Goal: Information Seeking & Learning: Find specific fact

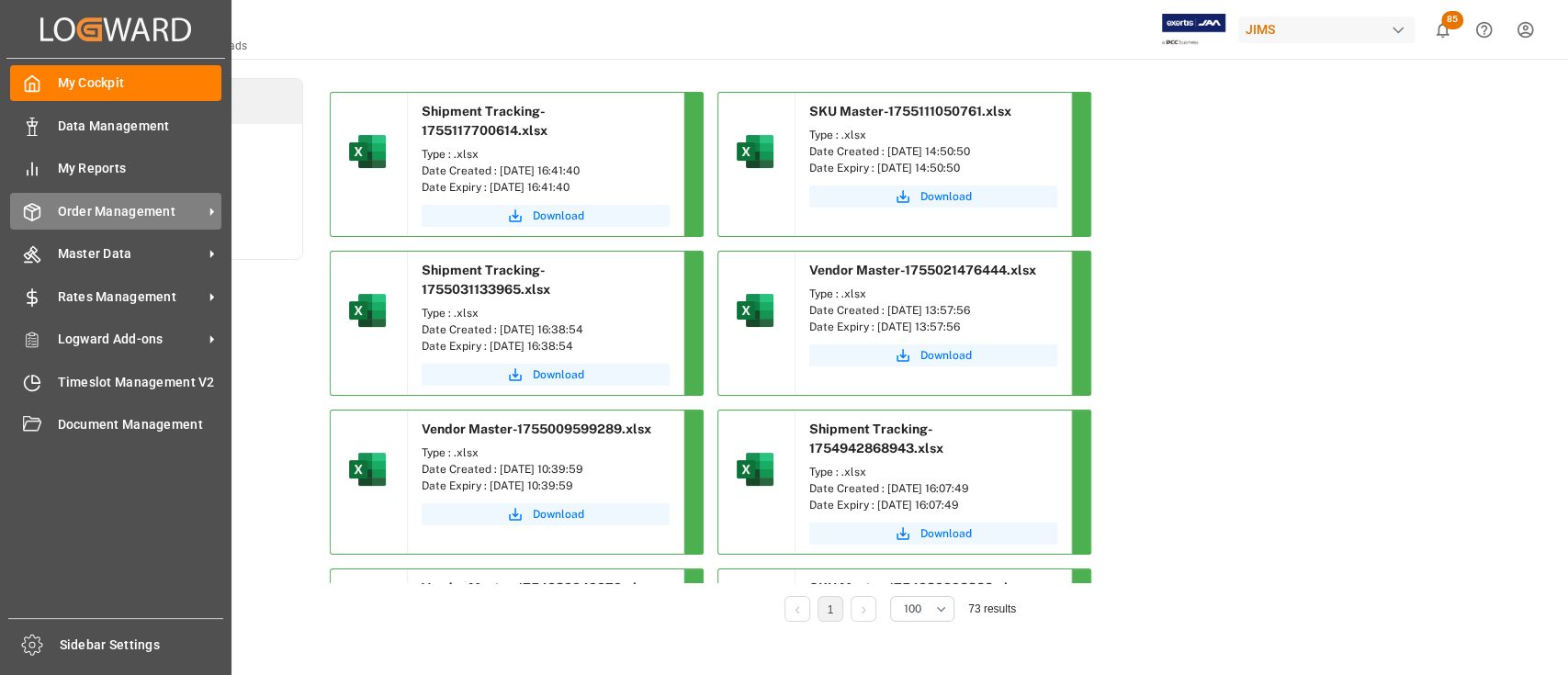
click at [114, 209] on span "Order Management" at bounding box center [130, 211] width 145 height 19
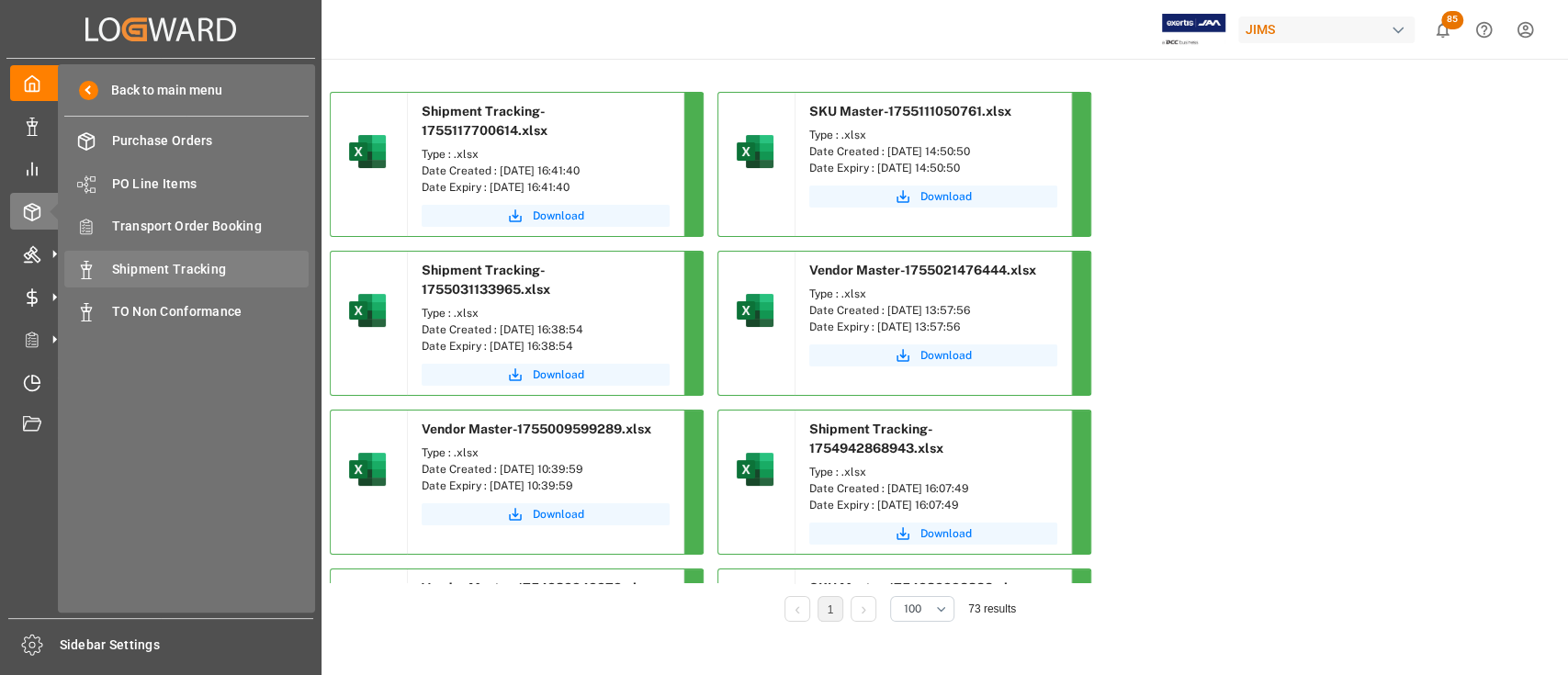
click at [149, 268] on span "Shipment Tracking" at bounding box center [211, 269] width 198 height 19
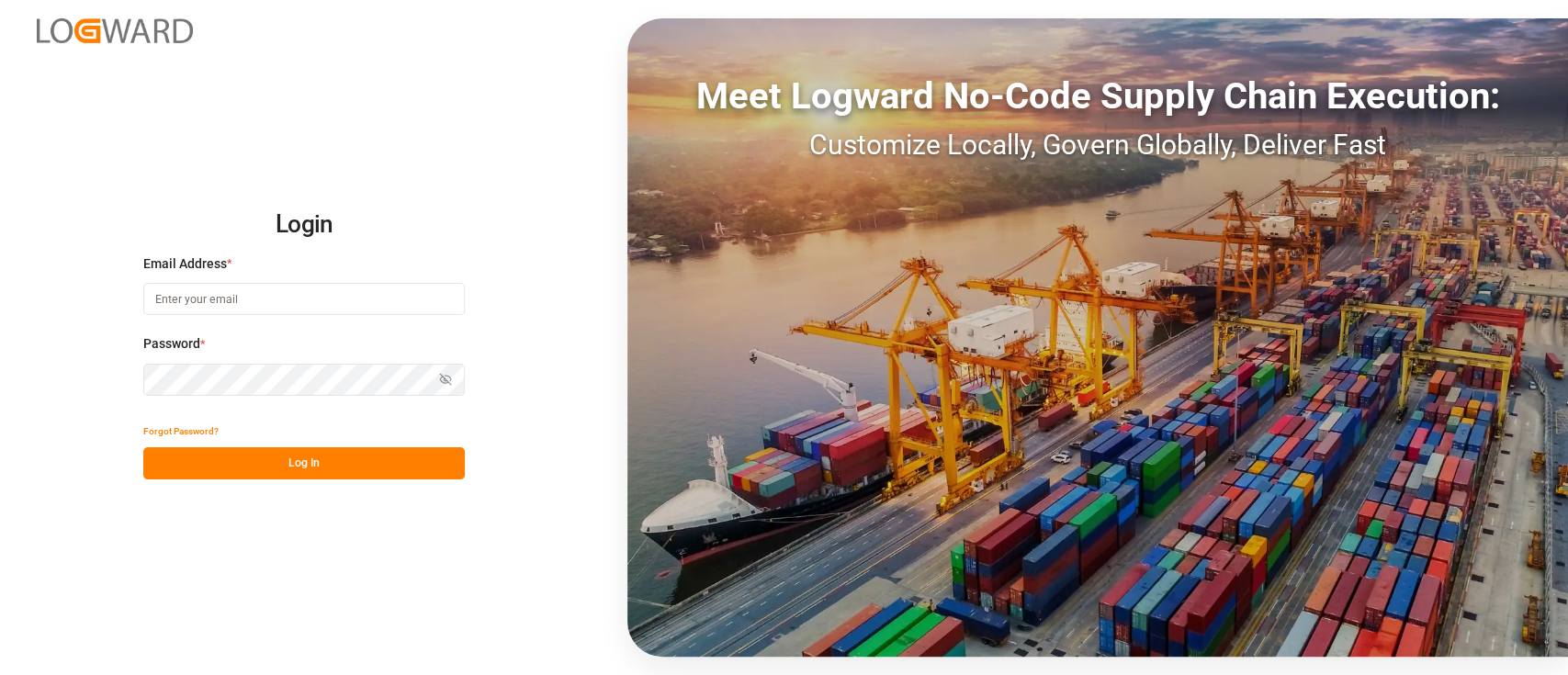
type input "[PERSON_NAME][EMAIL_ADDRESS][PERSON_NAME][DOMAIN_NAME]"
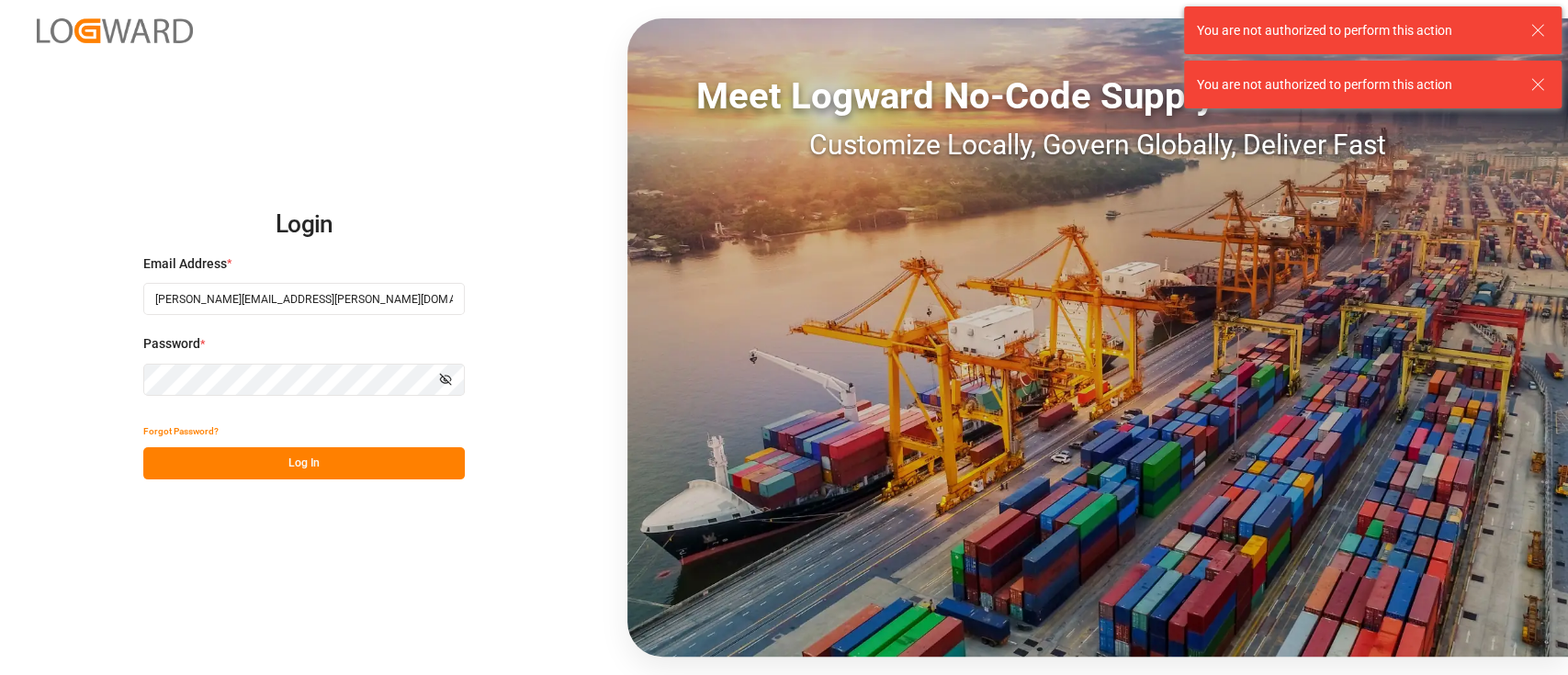
click at [316, 465] on button "Log In" at bounding box center [304, 464] width 322 height 32
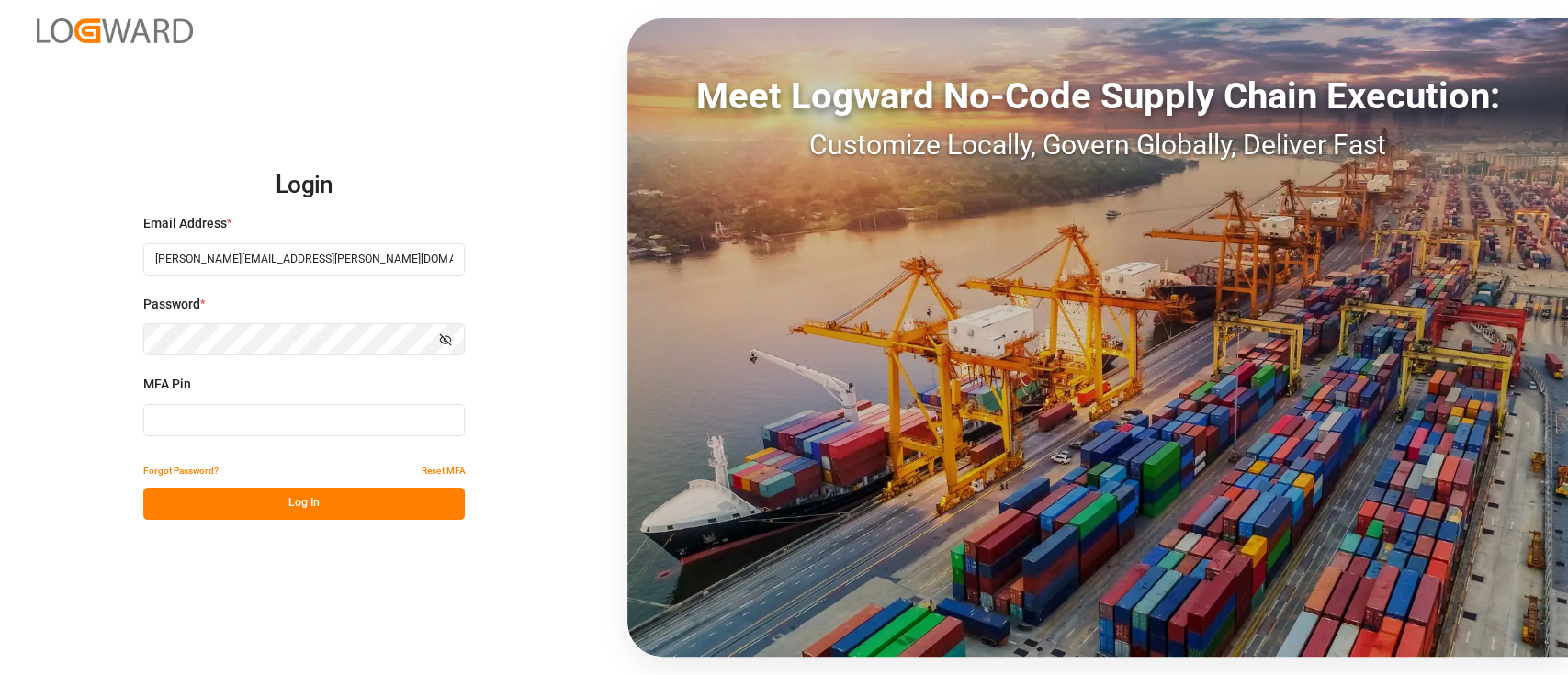
click at [265, 437] on div "MFA Pin" at bounding box center [304, 415] width 322 height 81
click at [265, 416] on input at bounding box center [304, 420] width 322 height 32
type input "823470"
click at [352, 504] on button "Log In" at bounding box center [304, 504] width 322 height 32
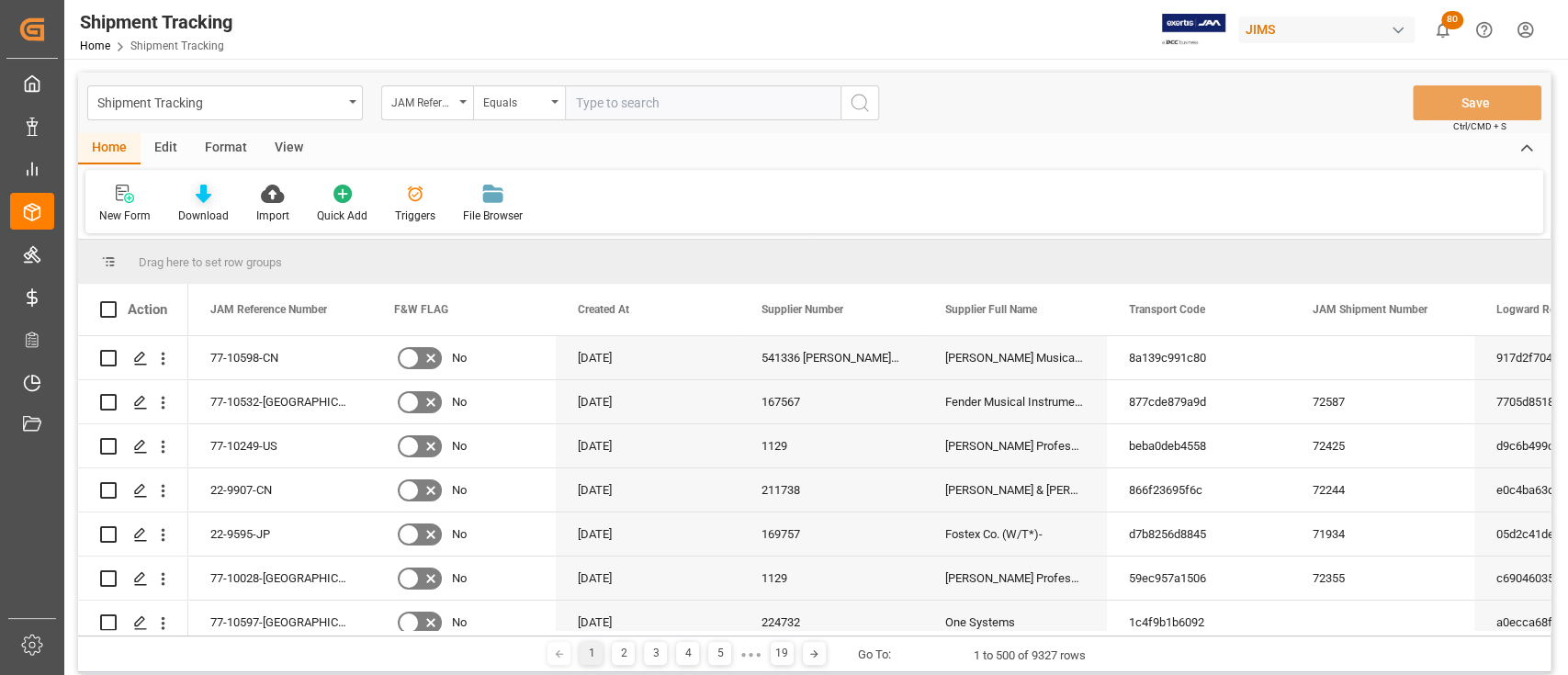
click at [199, 202] on icon at bounding box center [204, 194] width 16 height 18
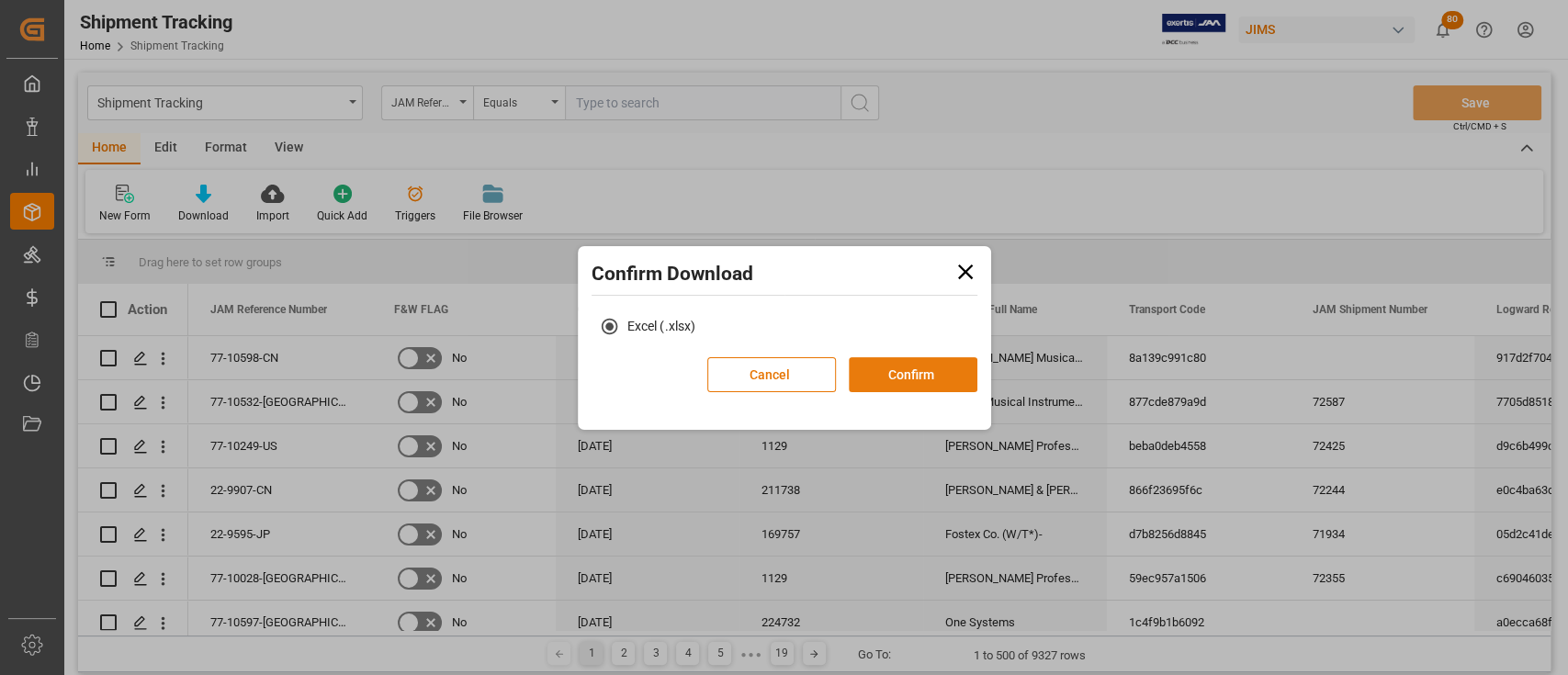
click at [927, 380] on button "Confirm" at bounding box center [912, 374] width 129 height 35
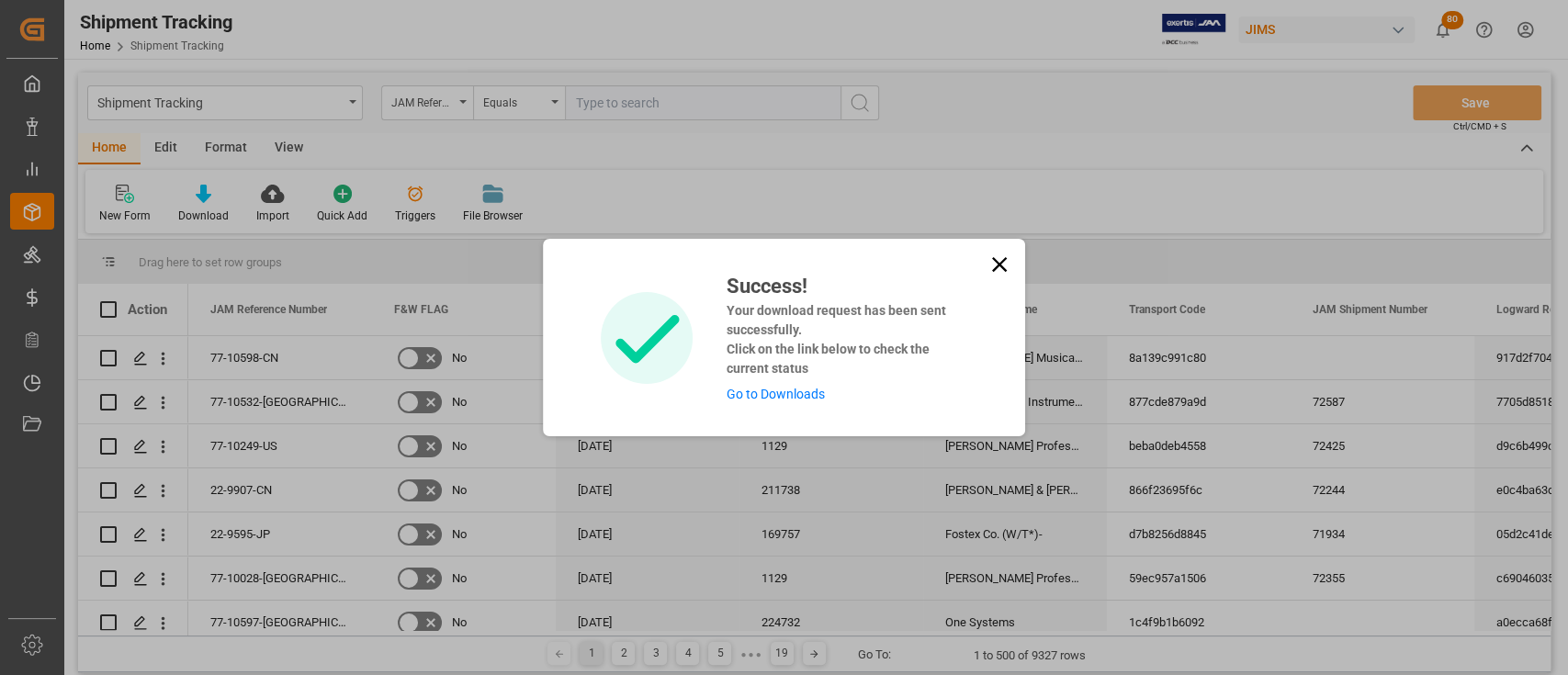
click at [786, 396] on link "Go to Downloads" at bounding box center [775, 394] width 98 height 15
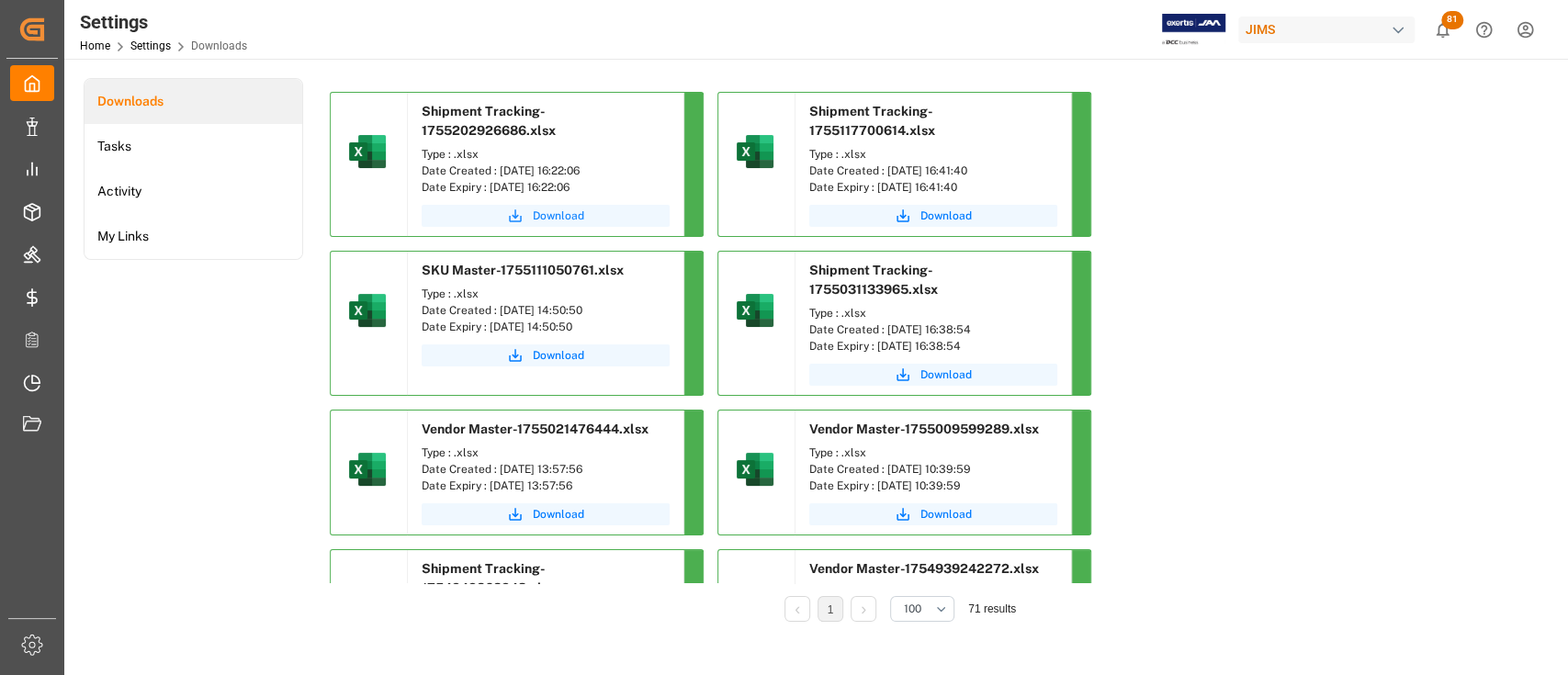
click at [572, 211] on span "Download" at bounding box center [558, 216] width 51 height 17
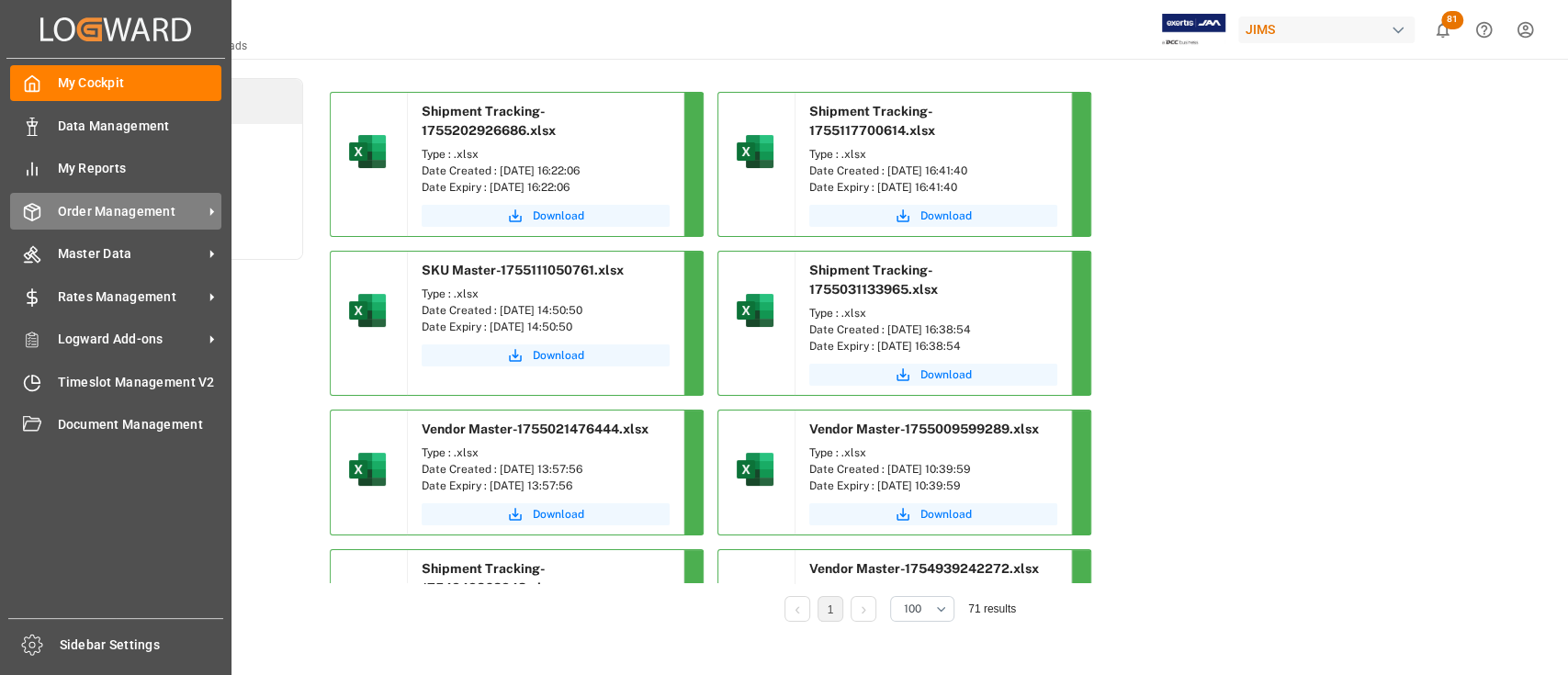
click at [119, 213] on span "Order Management" at bounding box center [130, 211] width 145 height 19
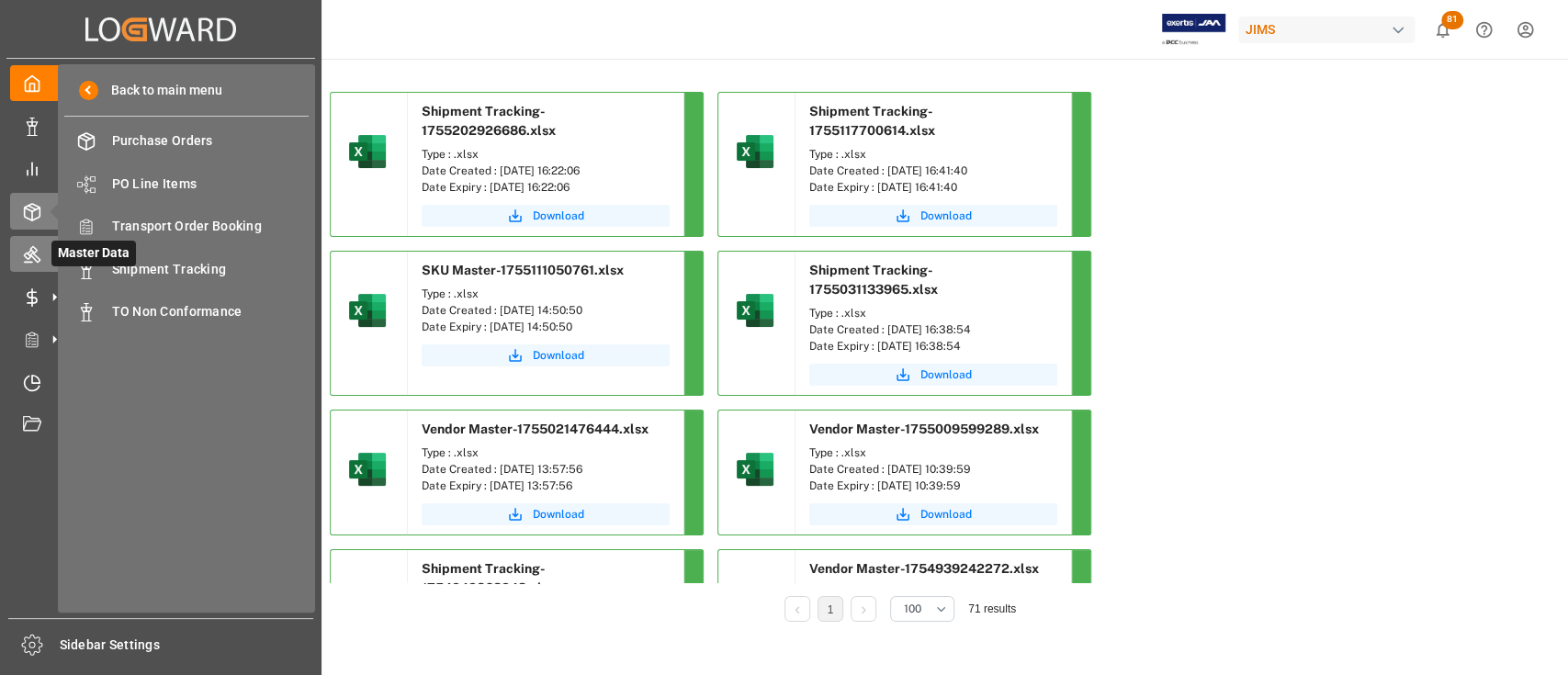
click at [40, 253] on icon at bounding box center [32, 254] width 18 height 18
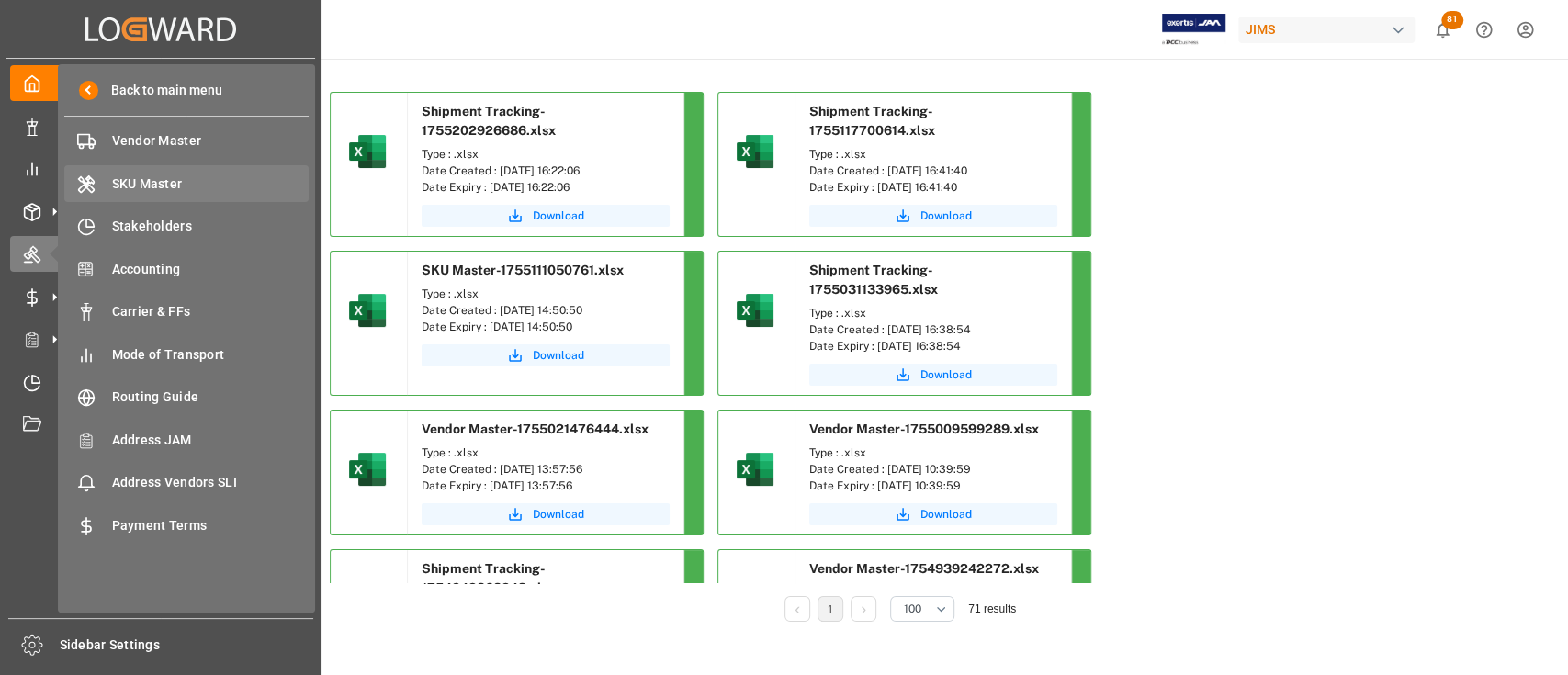
click at [142, 182] on span "SKU Master" at bounding box center [211, 184] width 198 height 19
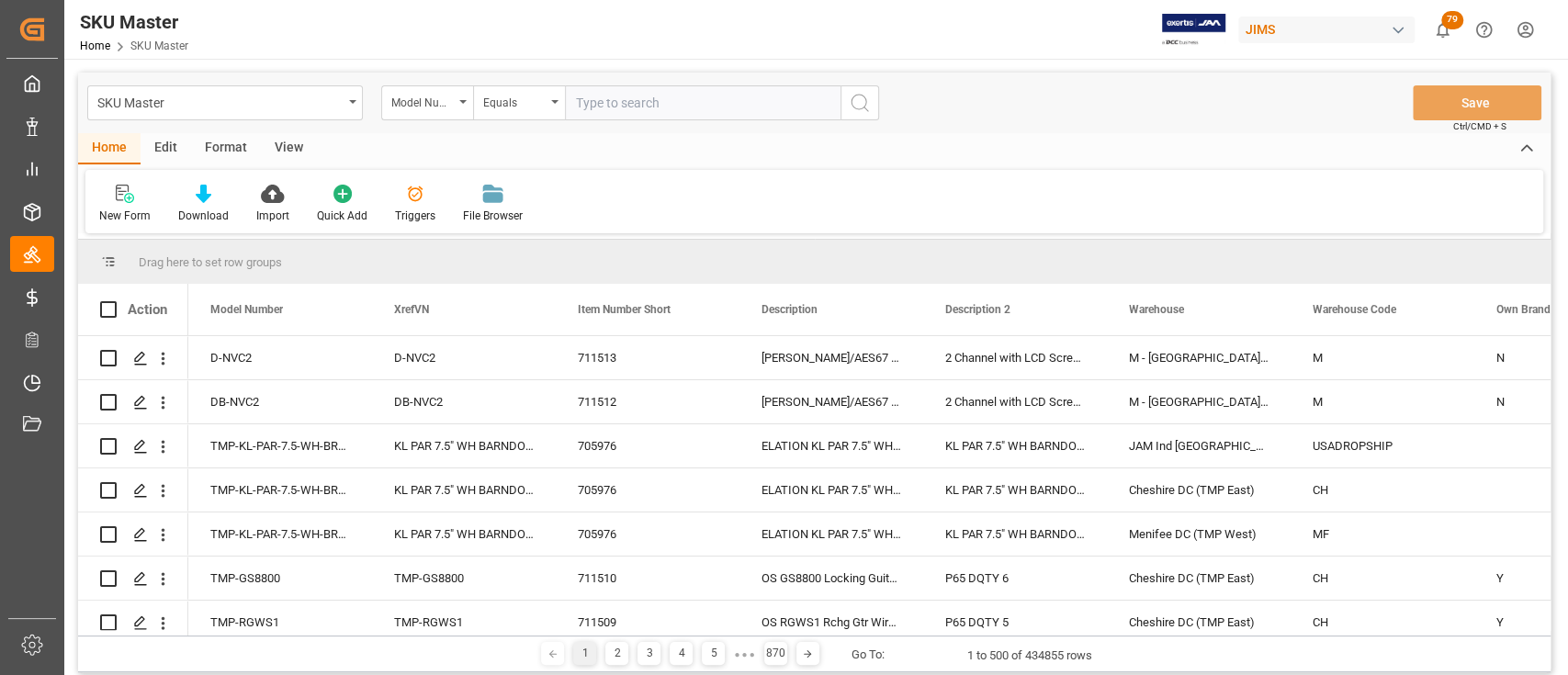
drag, startPoint x: 700, startPoint y: 107, endPoint x: 691, endPoint y: 103, distance: 9.8
click at [700, 107] on input "text" at bounding box center [703, 102] width 276 height 35
paste input "PMTD8GMF687"
type input "PMTD8GMF687"
click at [867, 102] on icon "search button" at bounding box center [859, 103] width 22 height 22
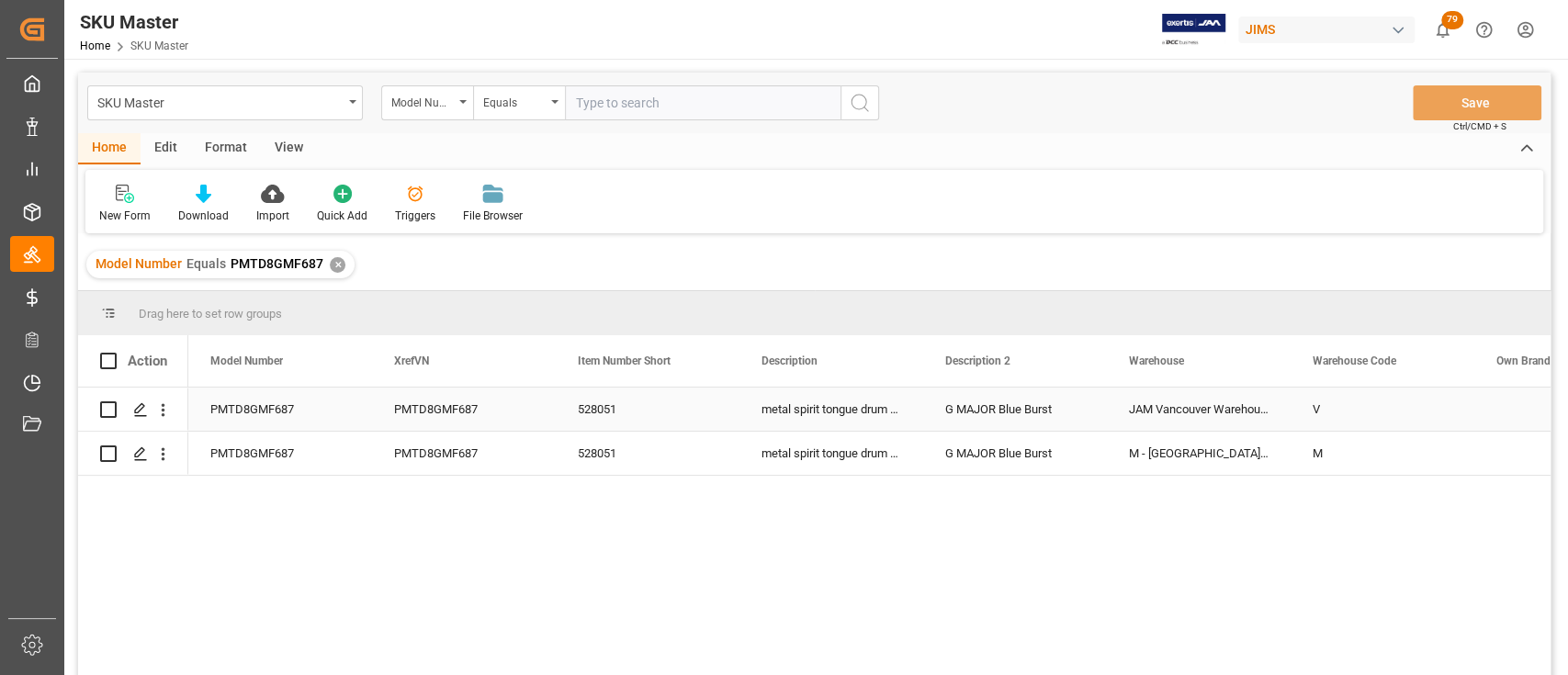
click at [1050, 403] on div "G MAJOR Blue Burst" at bounding box center [1015, 409] width 184 height 43
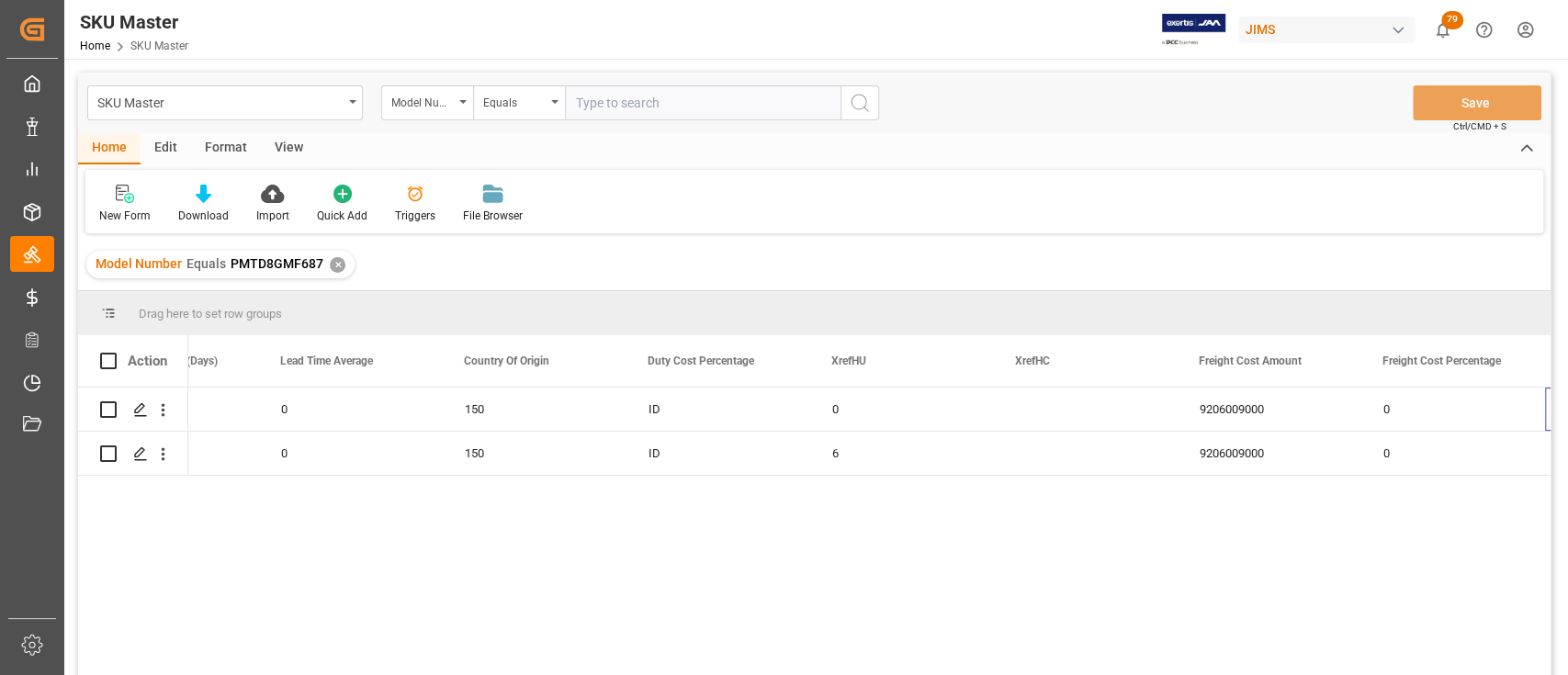
scroll to position [0, 4890]
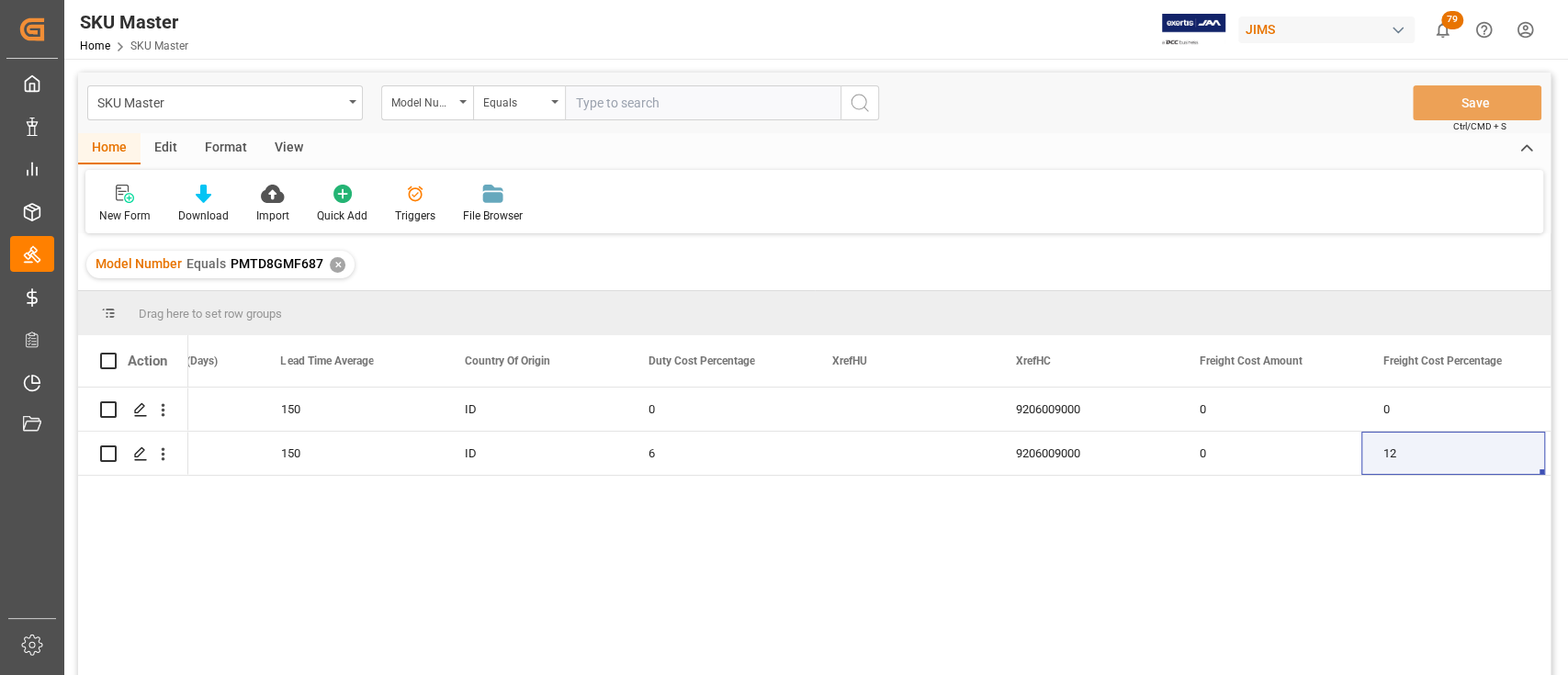
click at [333, 267] on div "✕" at bounding box center [338, 265] width 16 height 16
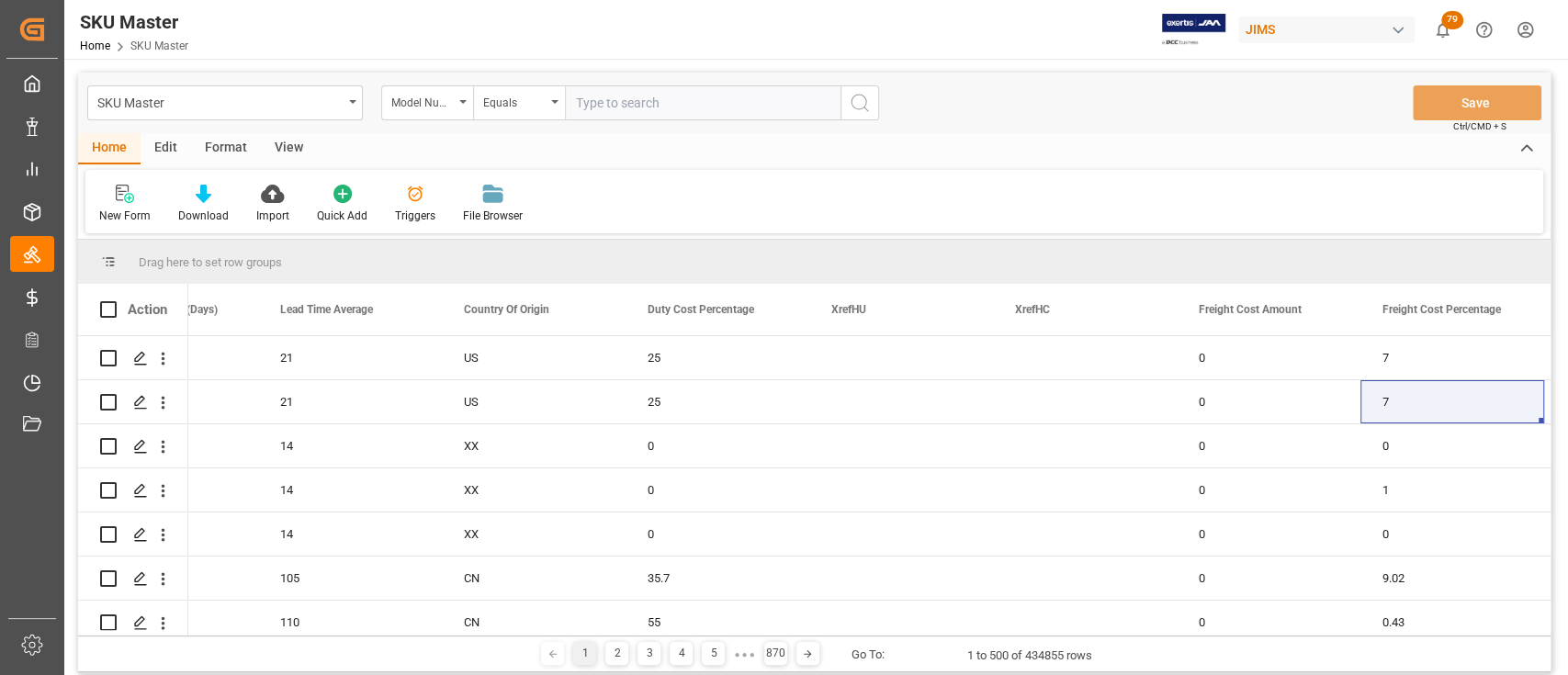
click at [670, 105] on input "text" at bounding box center [703, 102] width 276 height 35
paste input "370519-M"
type input "370519-M"
click at [856, 97] on icon "search button" at bounding box center [859, 103] width 22 height 22
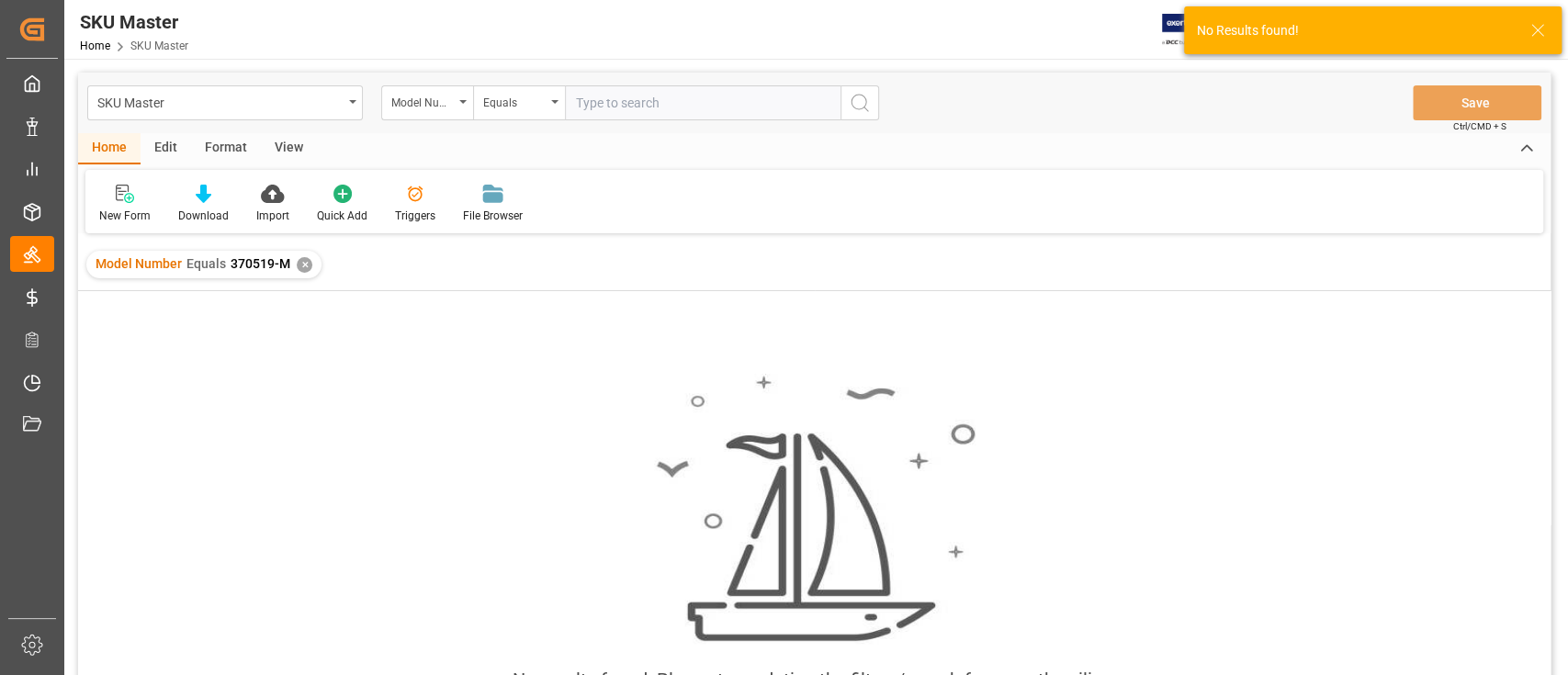
click at [304, 264] on div "✕" at bounding box center [305, 265] width 16 height 16
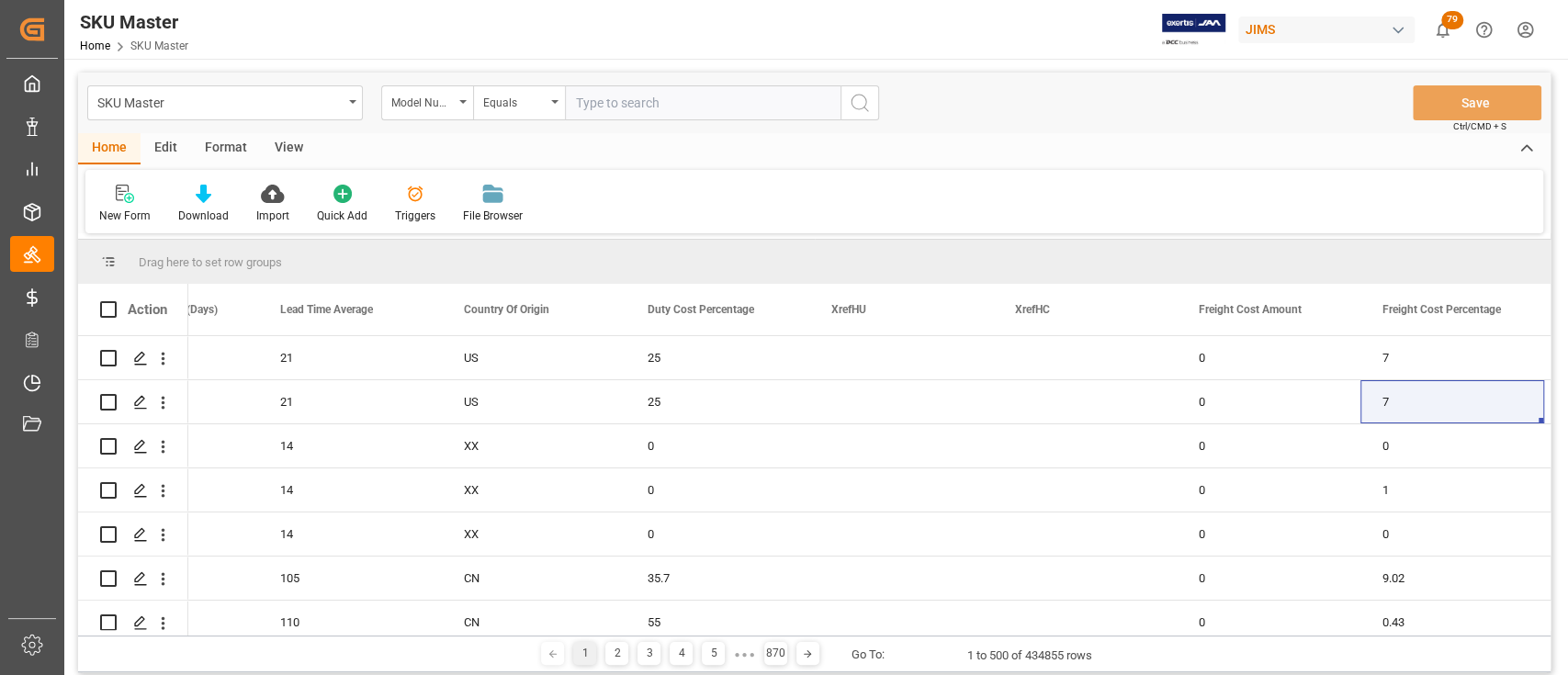
click at [665, 103] on input "text" at bounding box center [703, 102] width 276 height 35
paste input "VCP"
type input "VCP"
